Goal: Check status: Check status

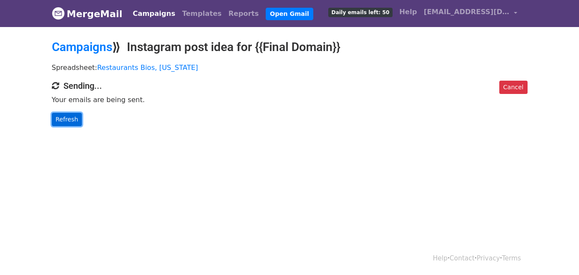
click at [70, 117] on link "Refresh" at bounding box center [67, 119] width 30 height 13
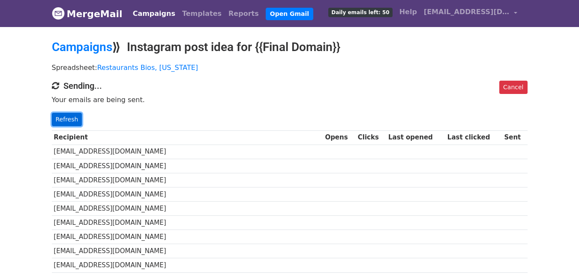
click at [69, 123] on link "Refresh" at bounding box center [67, 119] width 30 height 13
click at [63, 121] on link "Refresh" at bounding box center [67, 119] width 30 height 13
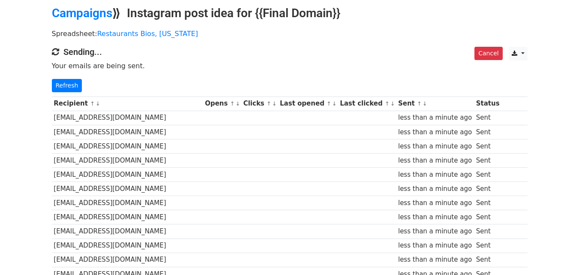
scroll to position [27, 0]
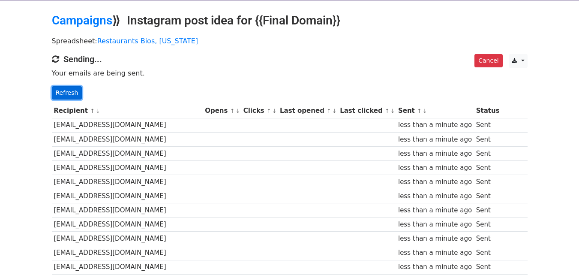
click at [70, 95] on link "Refresh" at bounding box center [67, 92] width 30 height 13
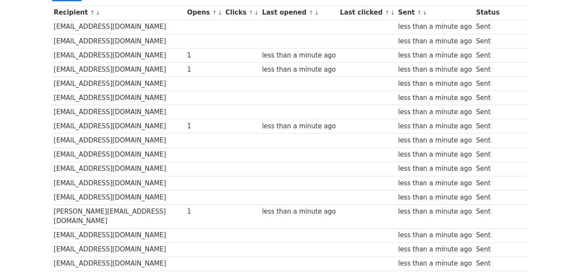
scroll to position [54, 0]
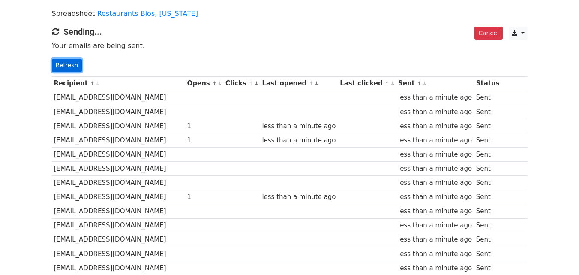
click at [74, 65] on link "Refresh" at bounding box center [67, 65] width 30 height 13
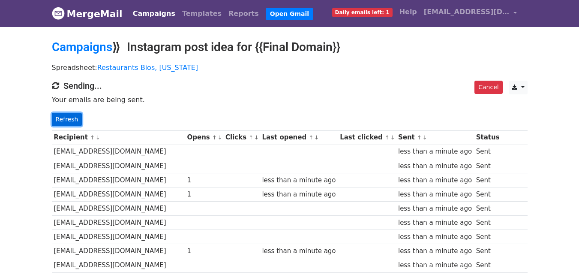
click at [67, 119] on link "Refresh" at bounding box center [67, 119] width 30 height 13
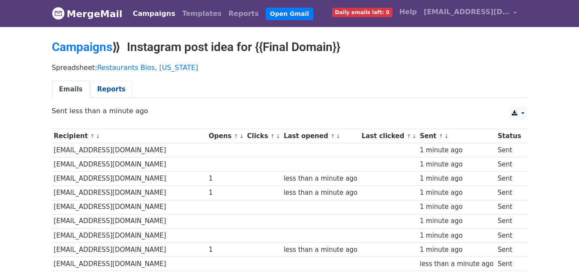
click at [110, 84] on link "Reports" at bounding box center [111, 90] width 43 height 18
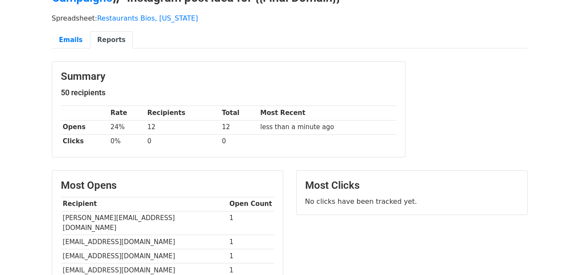
scroll to position [17, 0]
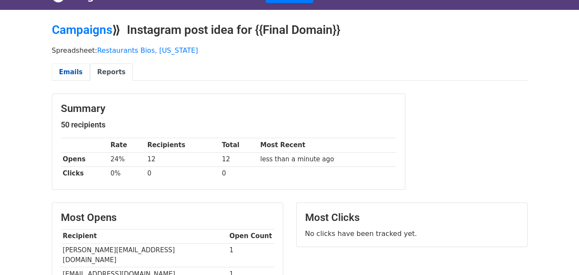
click at [75, 69] on link "Emails" at bounding box center [71, 72] width 38 height 18
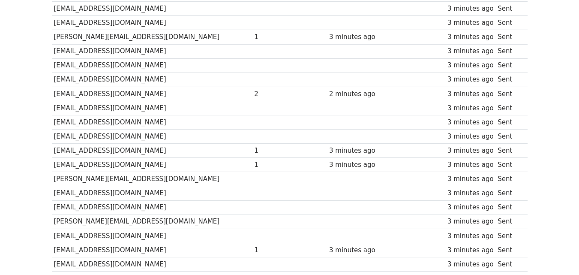
scroll to position [288, 0]
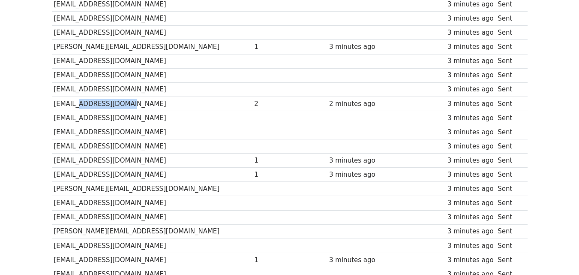
drag, startPoint x: 115, startPoint y: 104, endPoint x: 77, endPoint y: 105, distance: 38.2
click at [77, 105] on td "[EMAIL_ADDRESS][DOMAIN_NAME]" at bounding box center [152, 104] width 201 height 14
copy td "riversideboise"
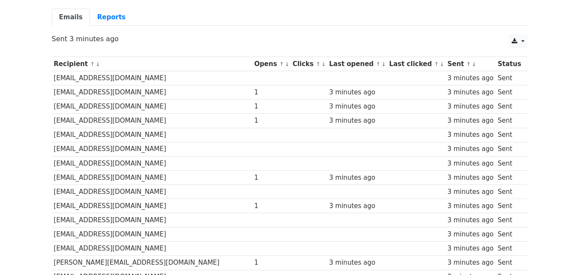
scroll to position [0, 0]
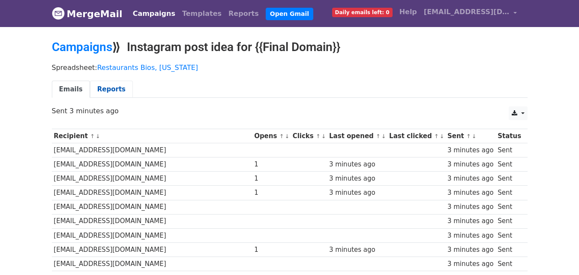
click at [113, 85] on link "Reports" at bounding box center [111, 90] width 43 height 18
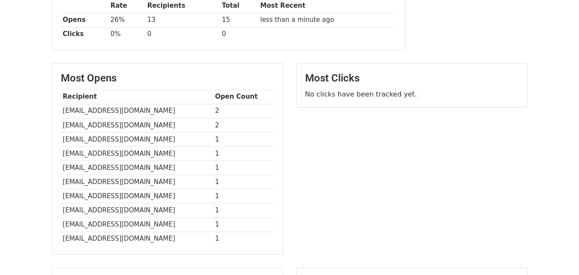
scroll to position [93, 0]
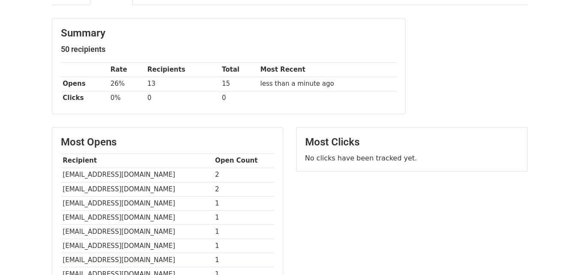
click at [96, 95] on th "Clicks" at bounding box center [85, 98] width 48 height 14
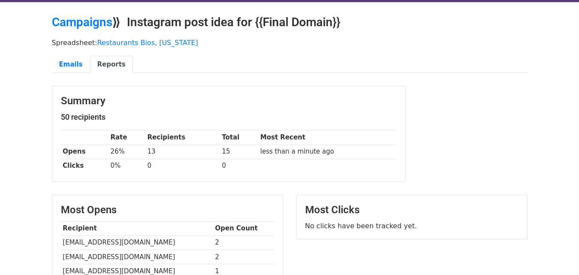
scroll to position [0, 0]
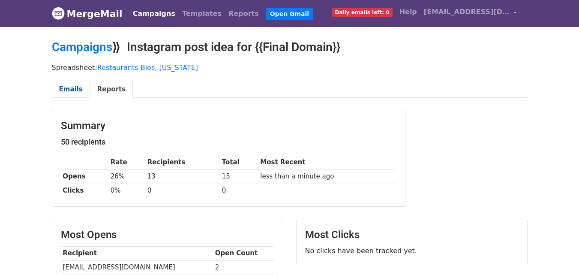
click at [74, 95] on link "Emails" at bounding box center [71, 90] width 38 height 18
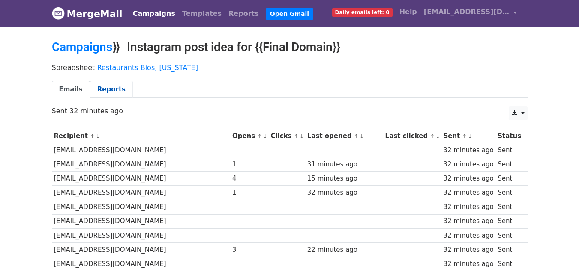
click at [100, 93] on link "Reports" at bounding box center [111, 90] width 43 height 18
